Goal: Navigation & Orientation: Find specific page/section

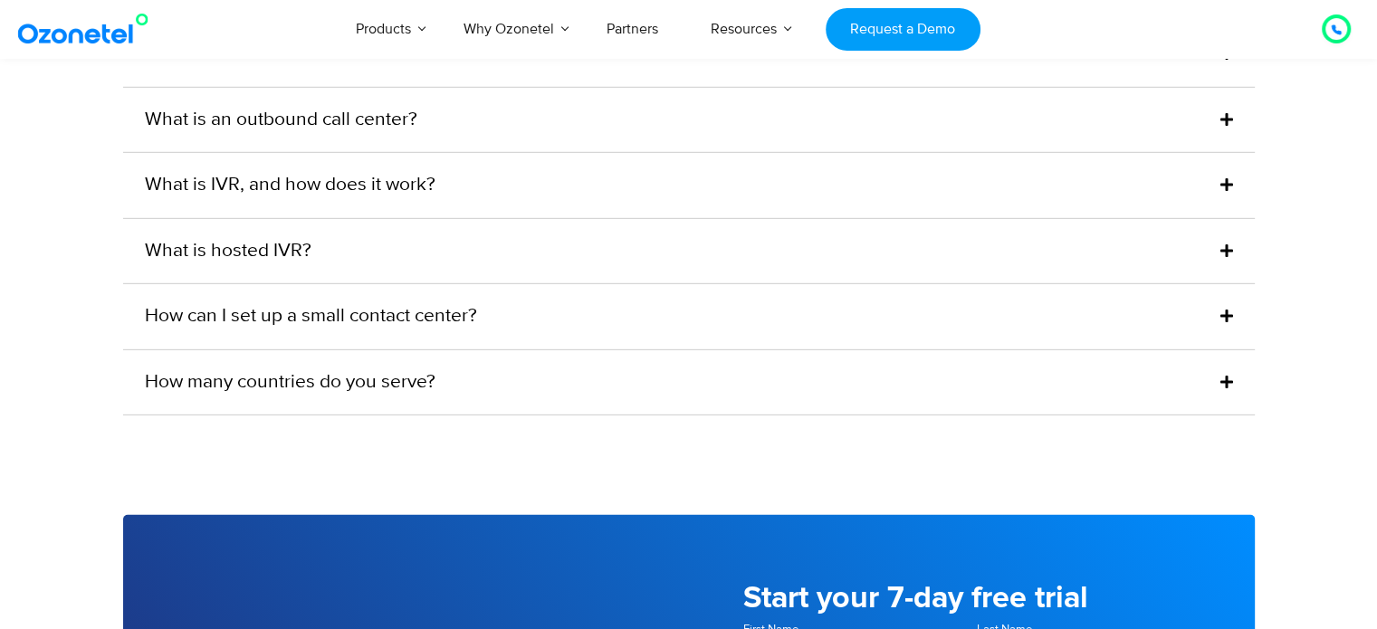
scroll to position [5611, 0]
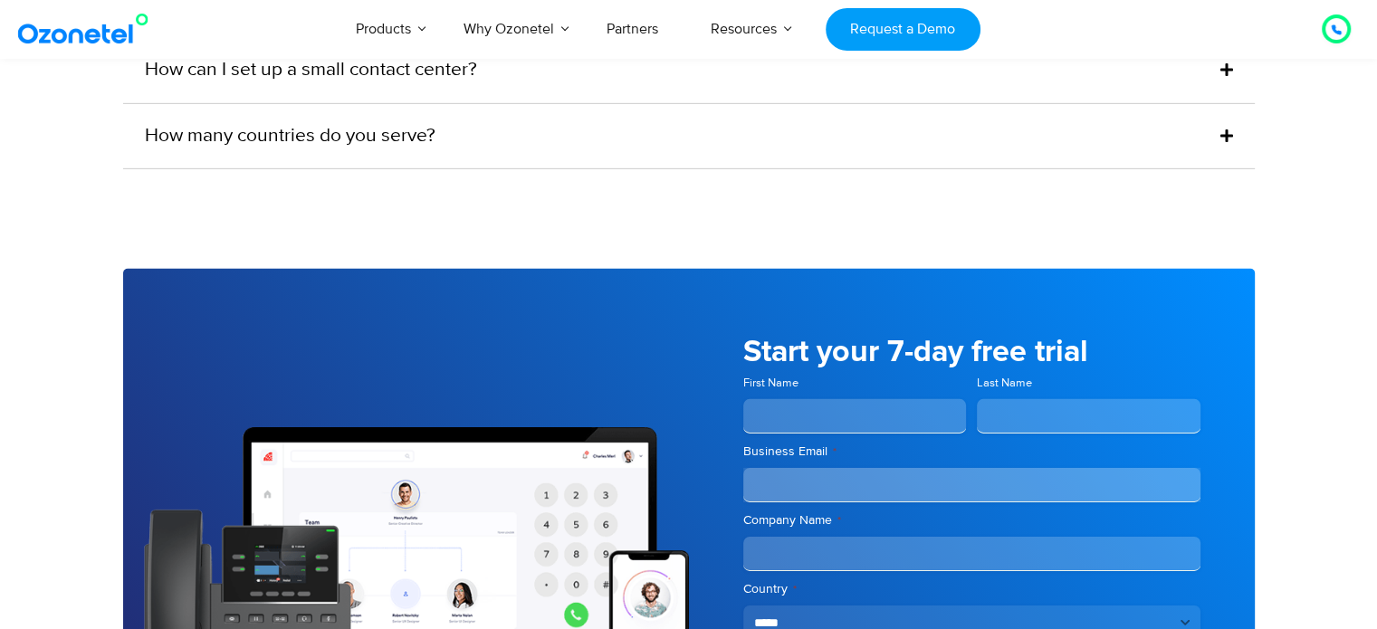
click at [105, 32] on img at bounding box center [87, 29] width 147 height 33
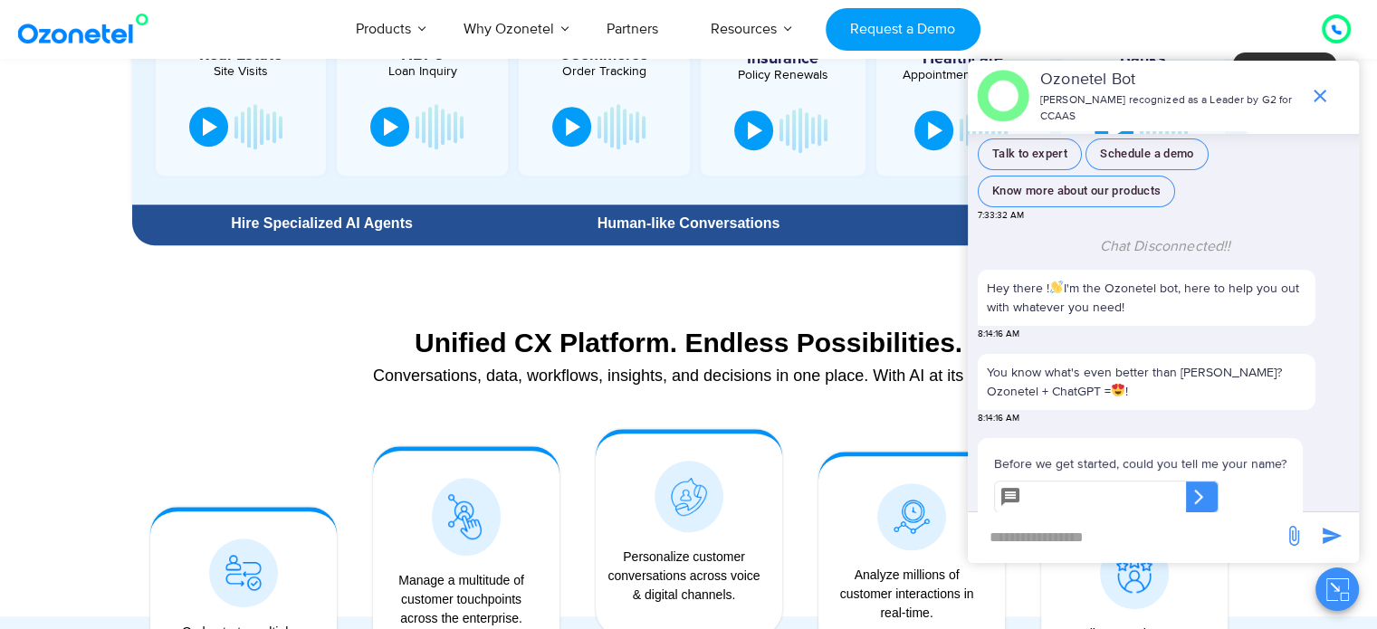
scroll to position [905, 0]
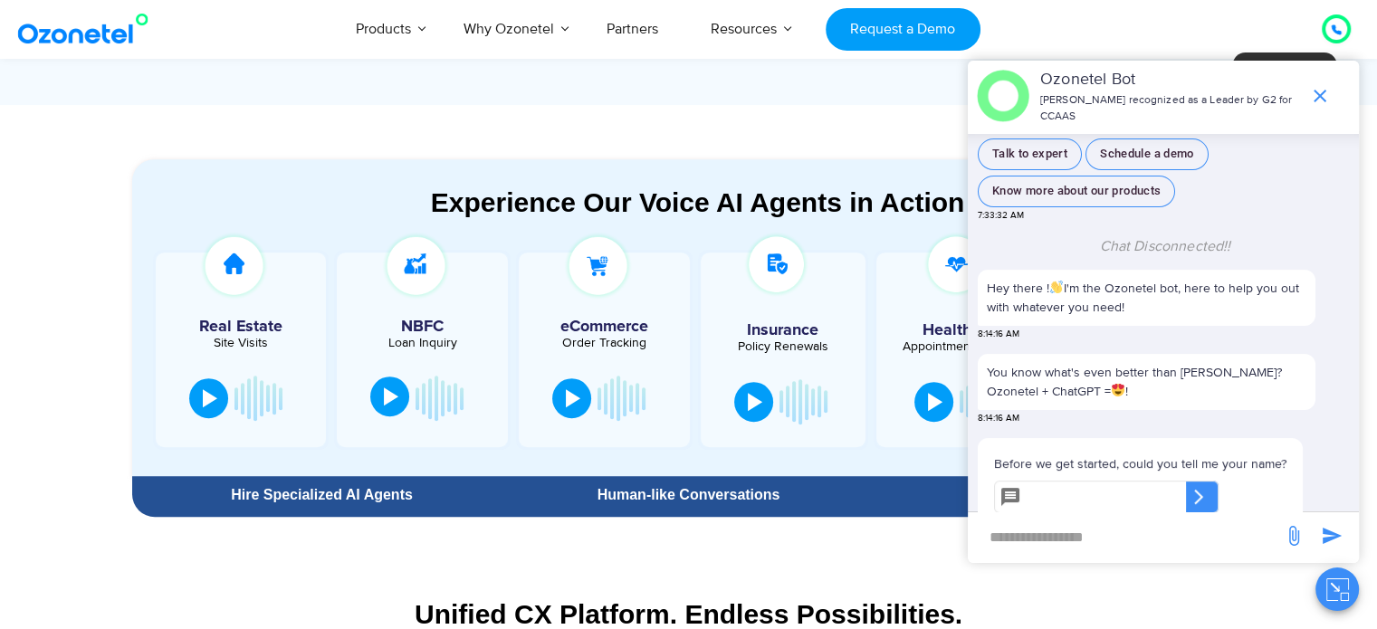
click at [399, 400] on button at bounding box center [389, 397] width 39 height 40
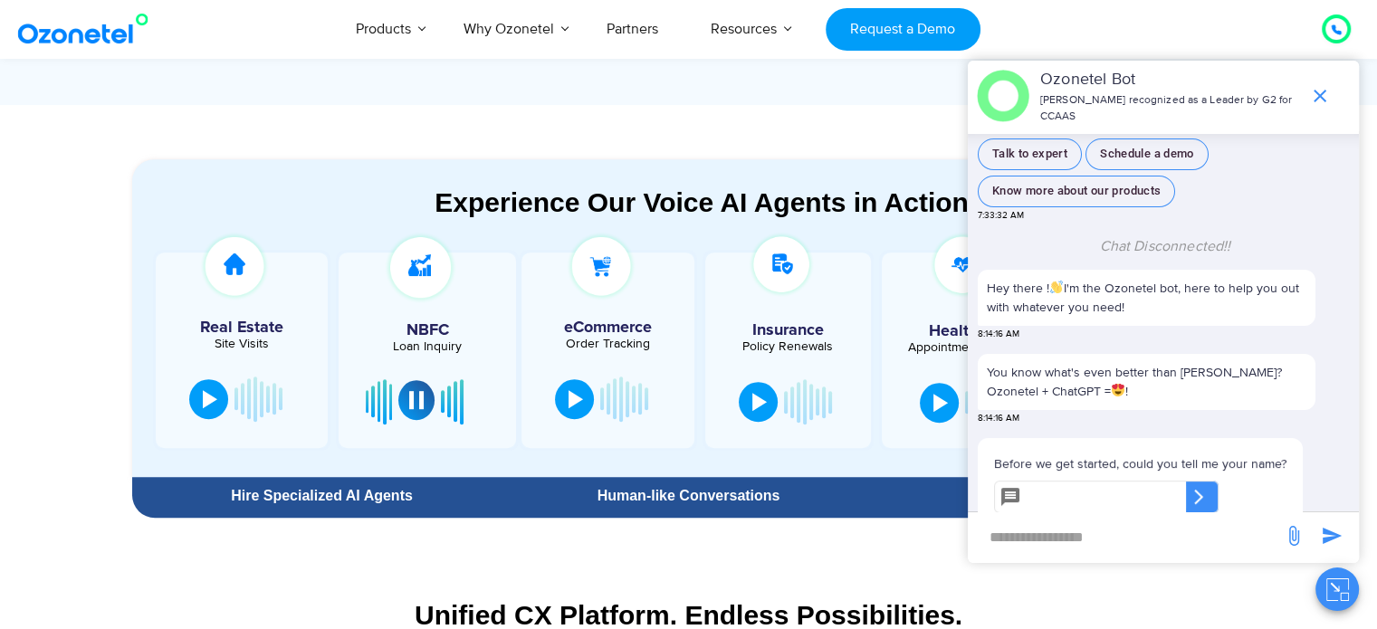
click at [421, 398] on div at bounding box center [416, 400] width 14 height 18
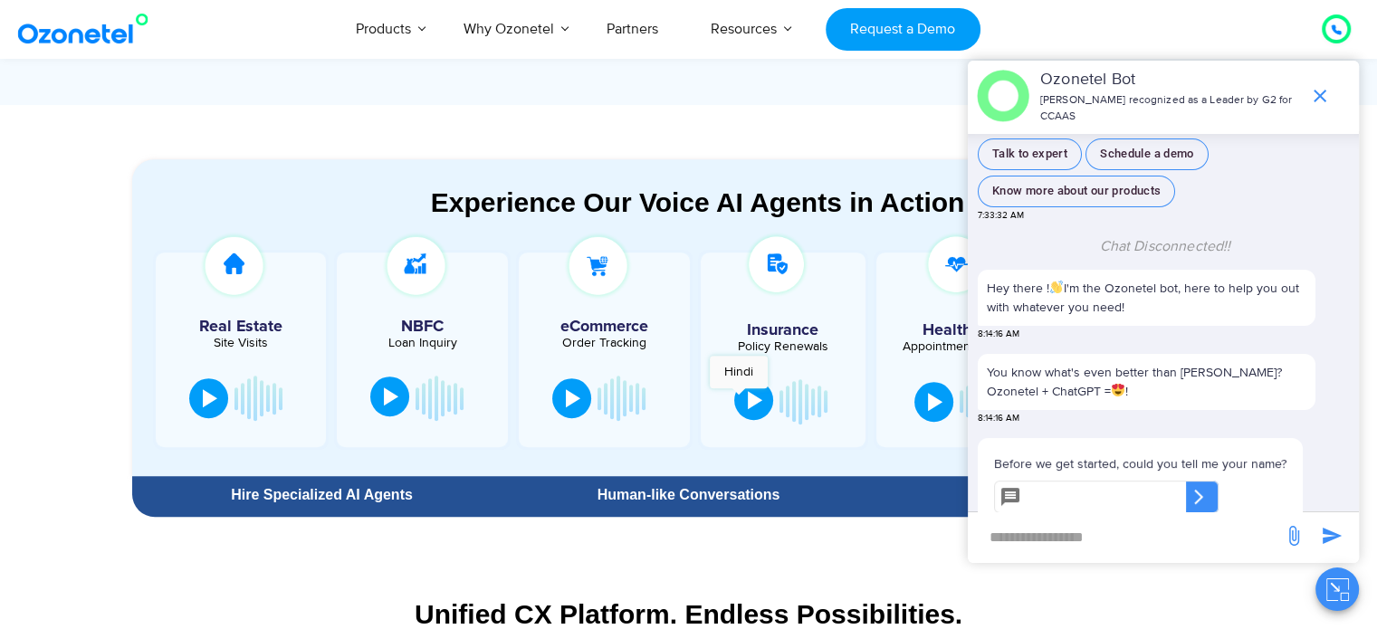
click at [742, 398] on button at bounding box center [753, 400] width 39 height 40
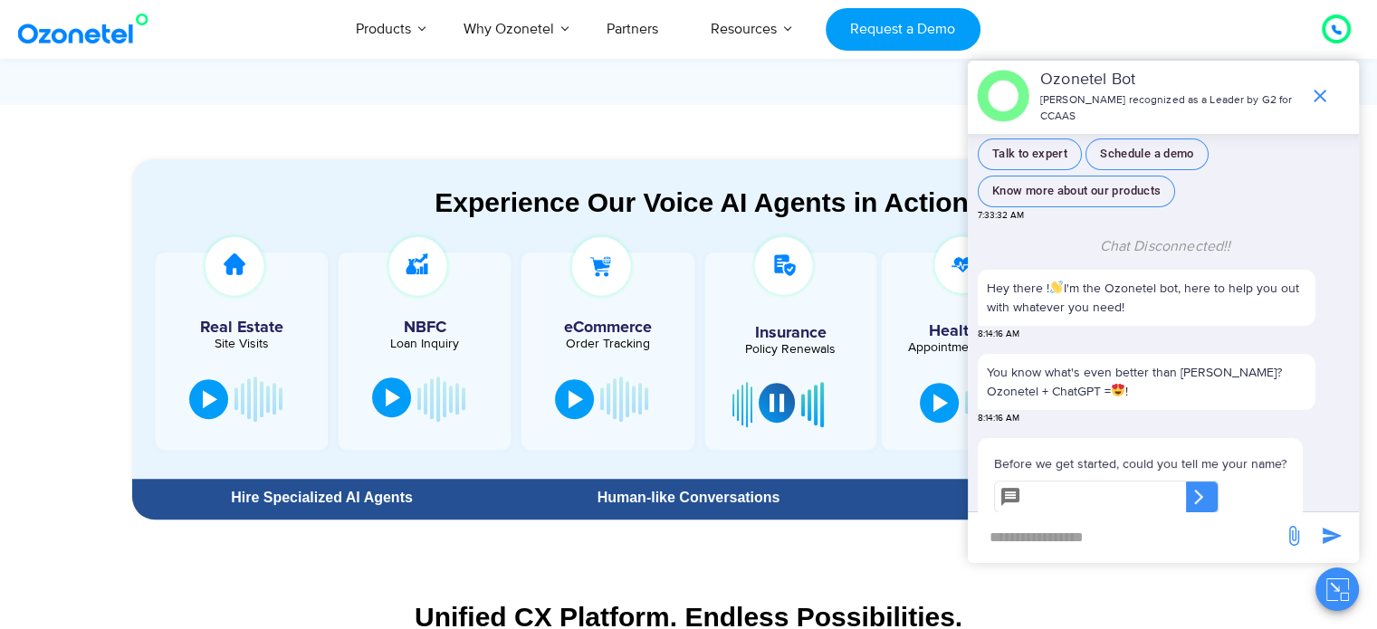
click at [769, 404] on div at bounding box center [776, 403] width 14 height 18
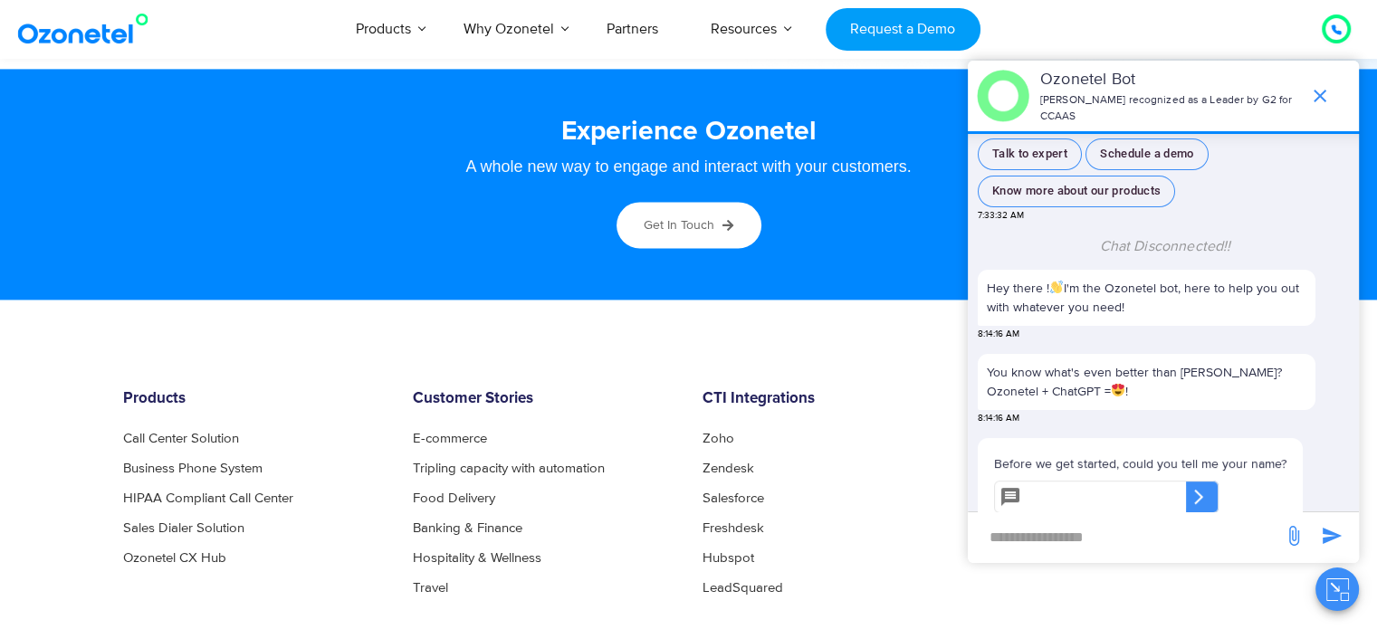
scroll to position [9865, 0]
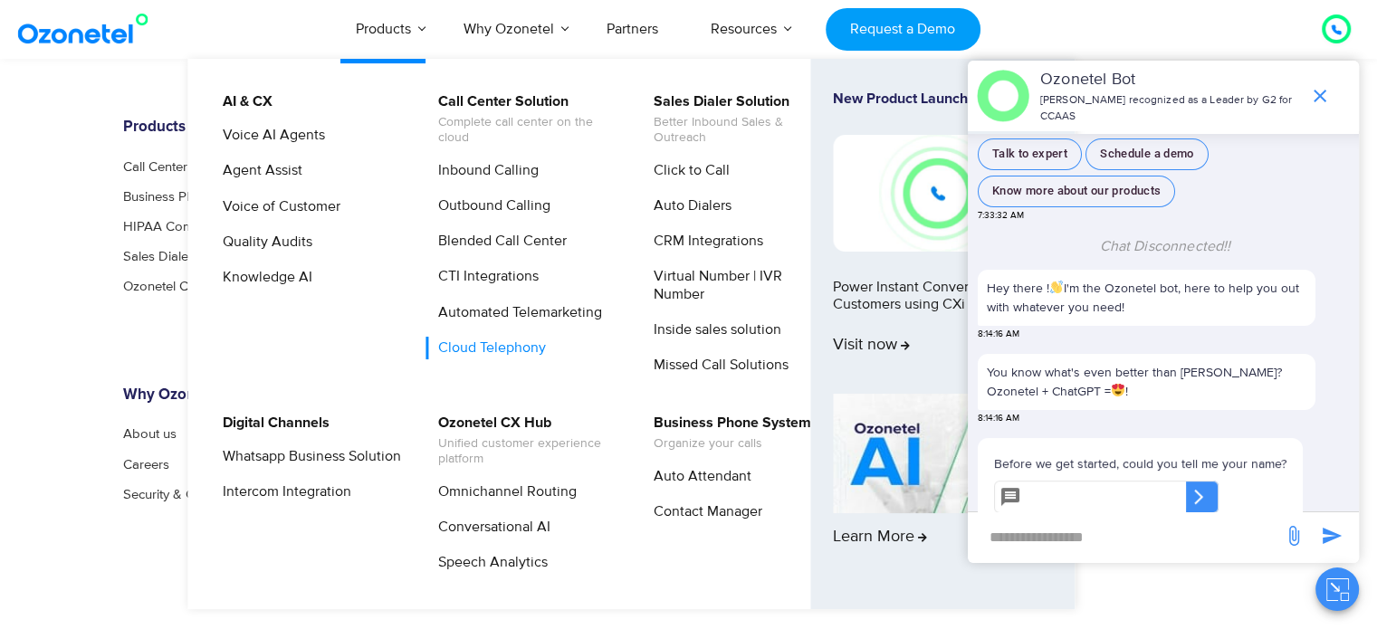
click at [495, 348] on link "Cloud Telephony" at bounding box center [487, 348] width 122 height 23
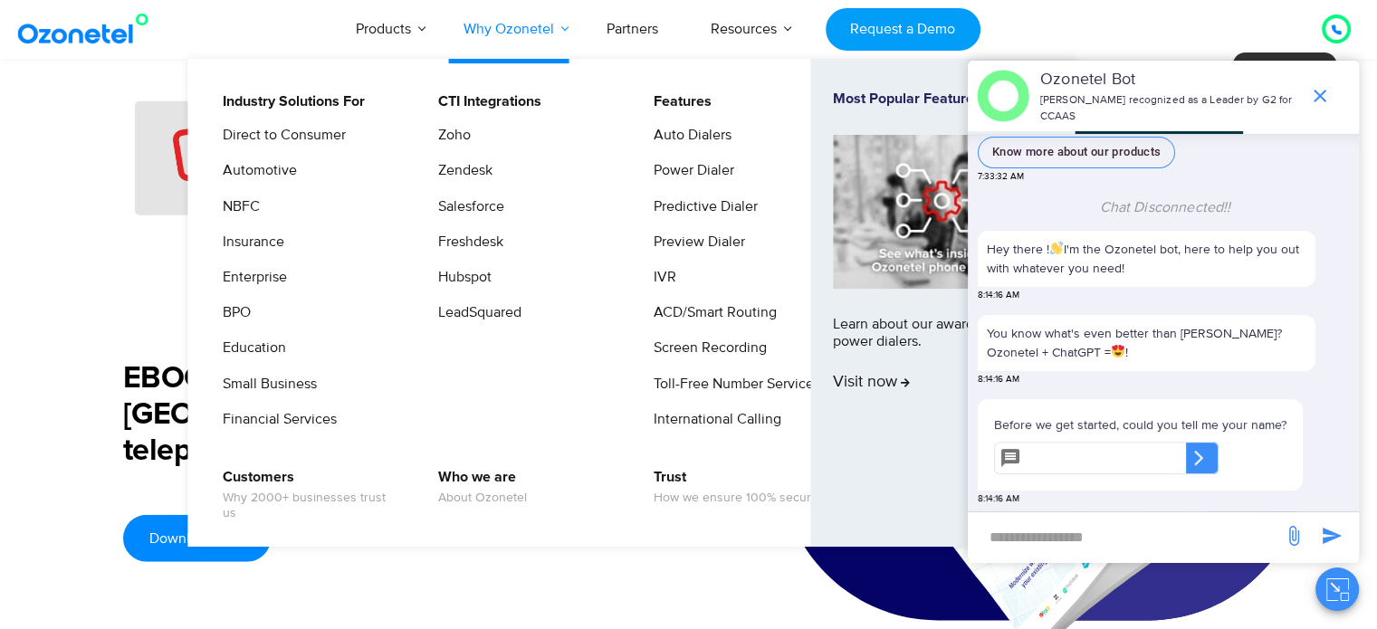
scroll to position [4344, 0]
